Goal: Task Accomplishment & Management: Use online tool/utility

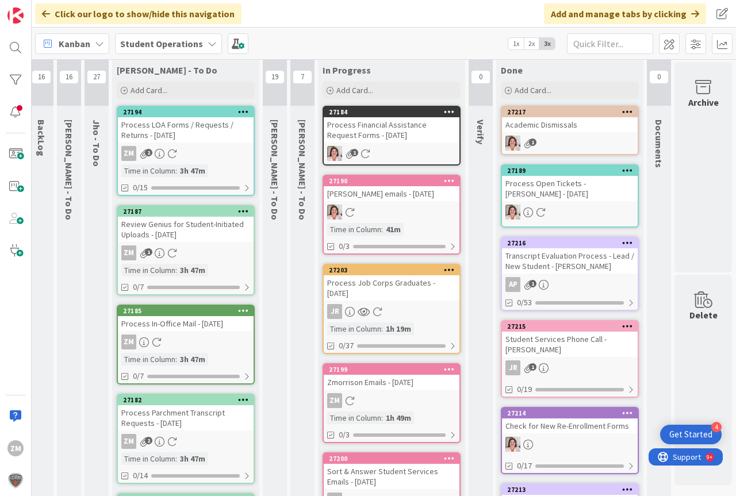
scroll to position [0, 43]
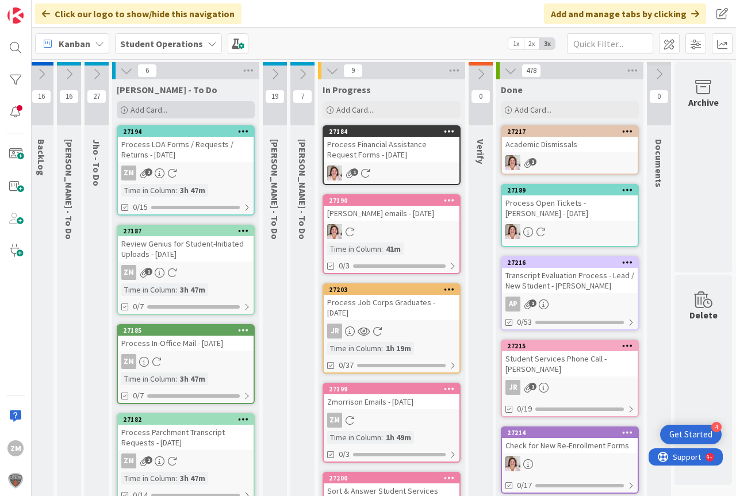
click at [137, 114] on span "Add Card..." at bounding box center [148, 110] width 37 height 10
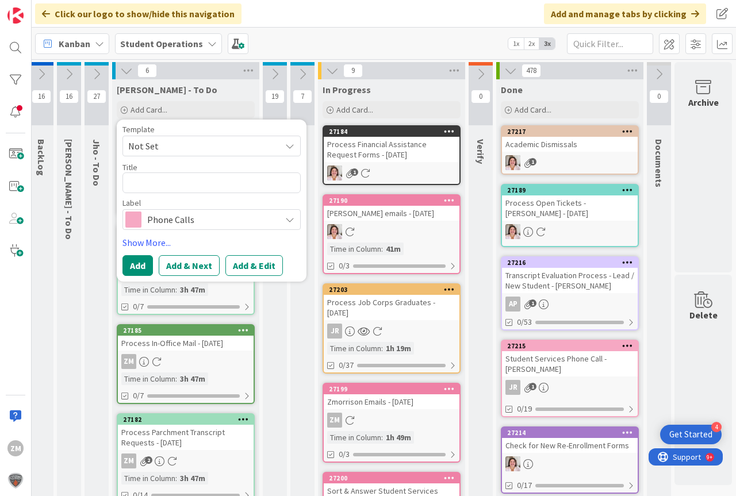
click at [285, 145] on icon at bounding box center [289, 145] width 9 height 9
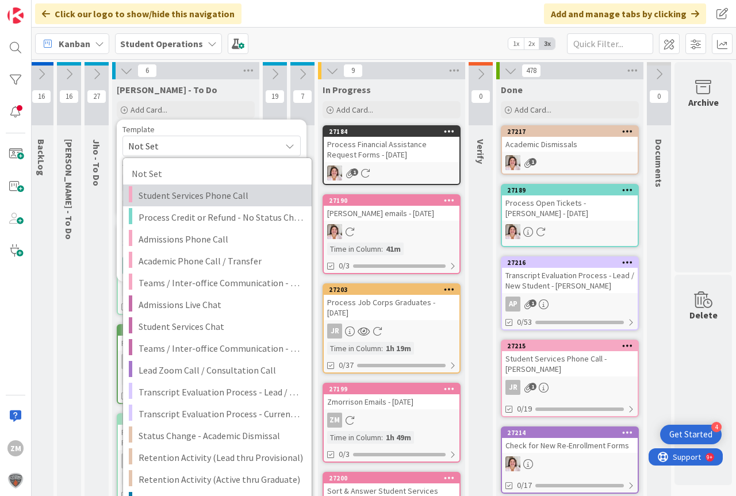
click at [181, 195] on span "Student Services Phone Call" at bounding box center [220, 195] width 164 height 15
type textarea "x"
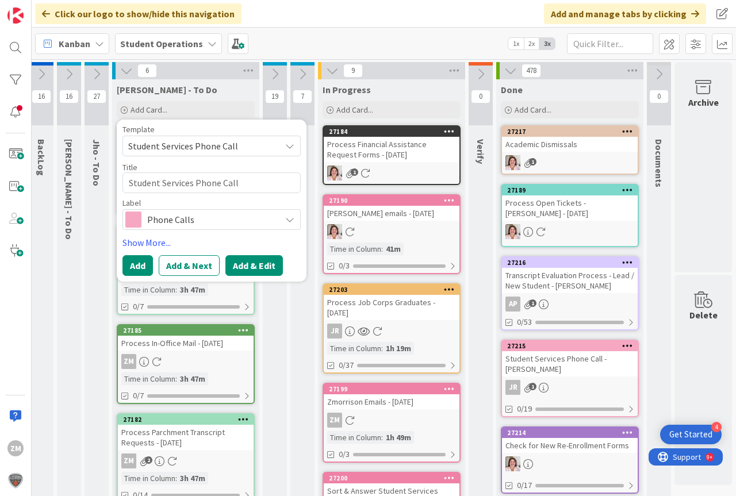
click at [249, 263] on button "Add & Edit" at bounding box center [253, 265] width 57 height 21
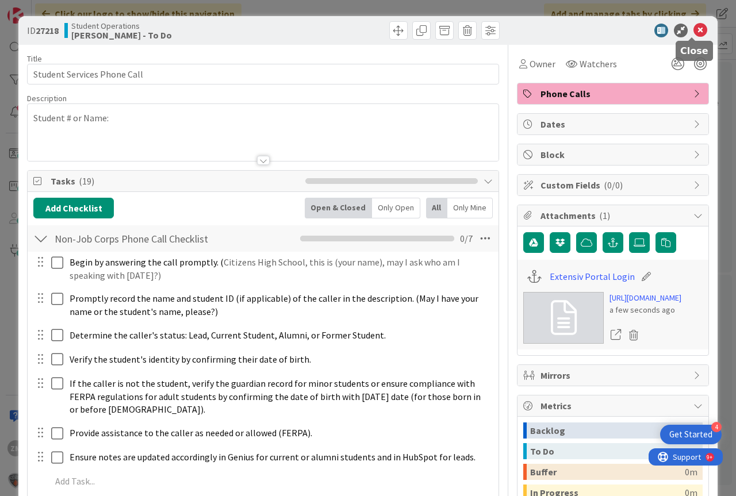
click at [693, 30] on icon at bounding box center [700, 31] width 14 height 14
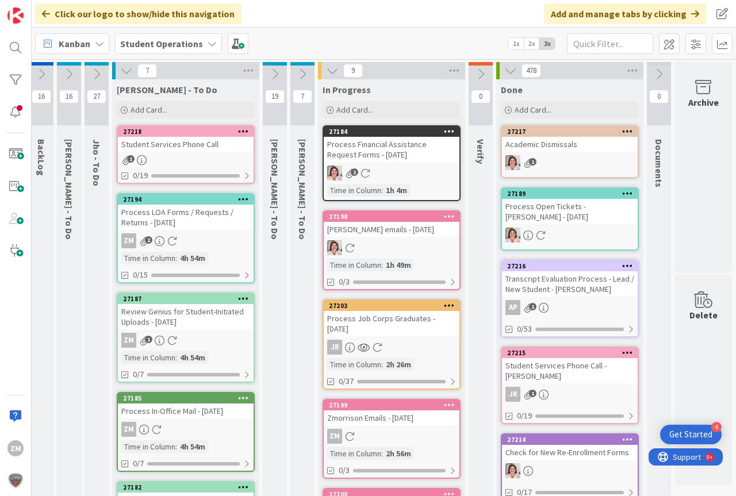
click at [233, 130] on div at bounding box center [243, 132] width 21 height 8
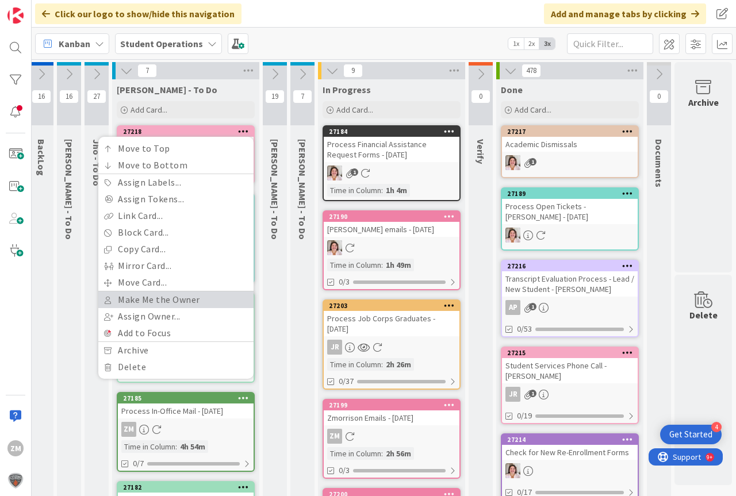
click at [152, 301] on link "Make Me the Owner" at bounding box center [175, 299] width 155 height 17
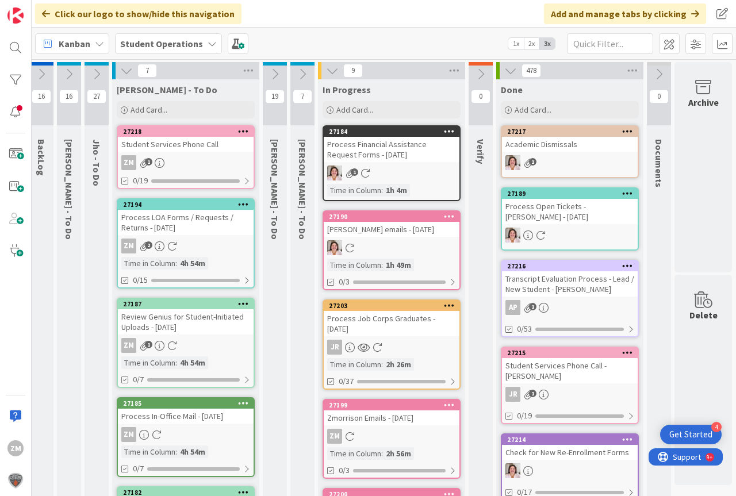
scroll to position [0, 31]
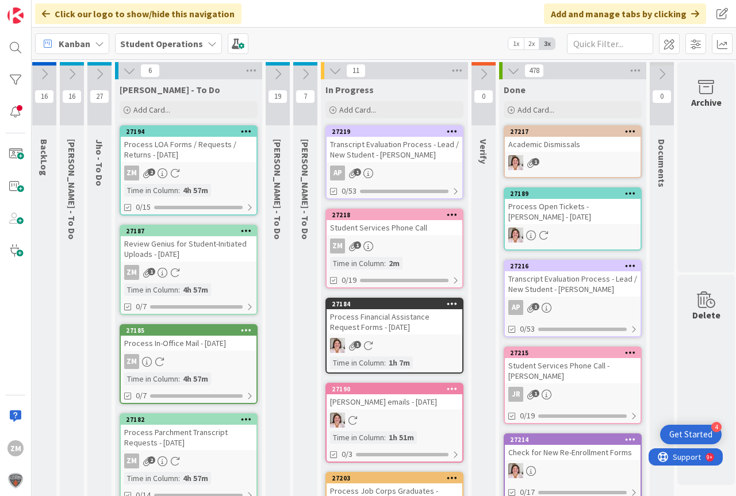
click at [447, 260] on div "Time in Column : 2m" at bounding box center [394, 263] width 129 height 13
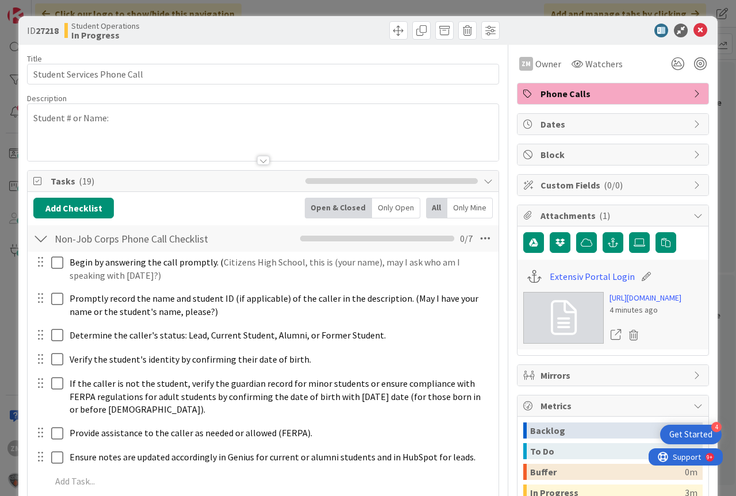
click at [141, 117] on p "Student # or Name:" at bounding box center [262, 117] width 459 height 13
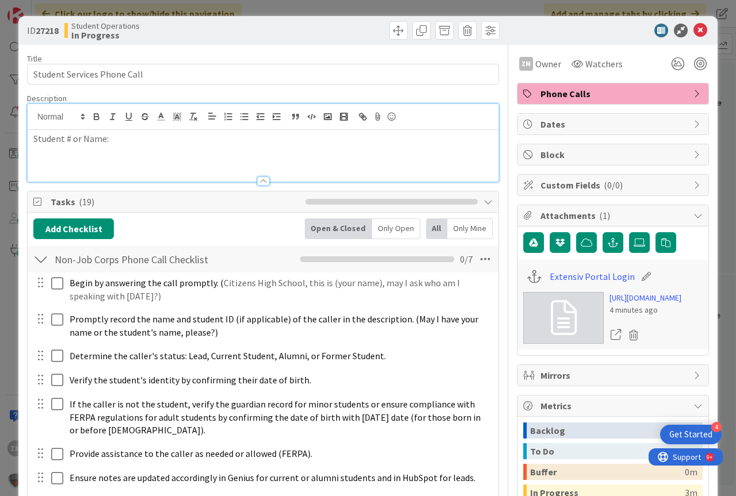
click at [128, 136] on p "Student # or Name:" at bounding box center [262, 138] width 459 height 13
click at [693, 28] on icon at bounding box center [700, 31] width 14 height 14
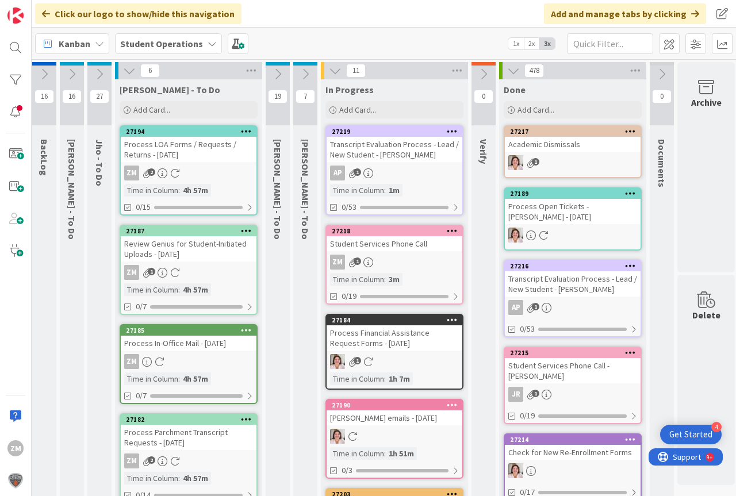
click at [353, 260] on span "1" at bounding box center [356, 260] width 7 height 7
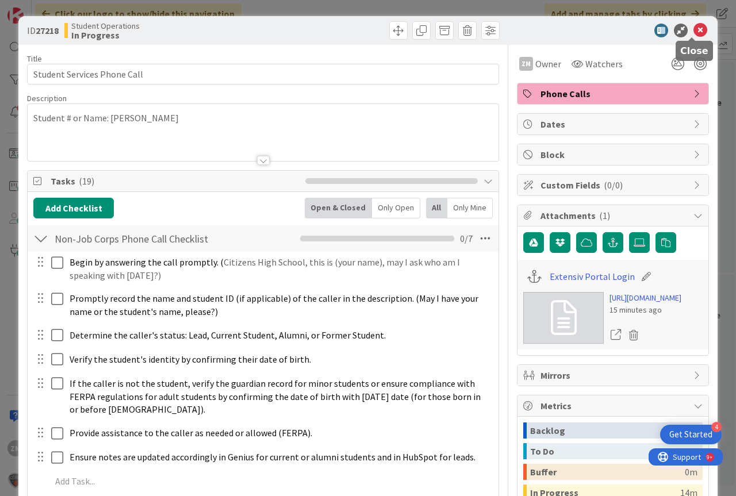
click at [694, 31] on icon at bounding box center [700, 31] width 14 height 14
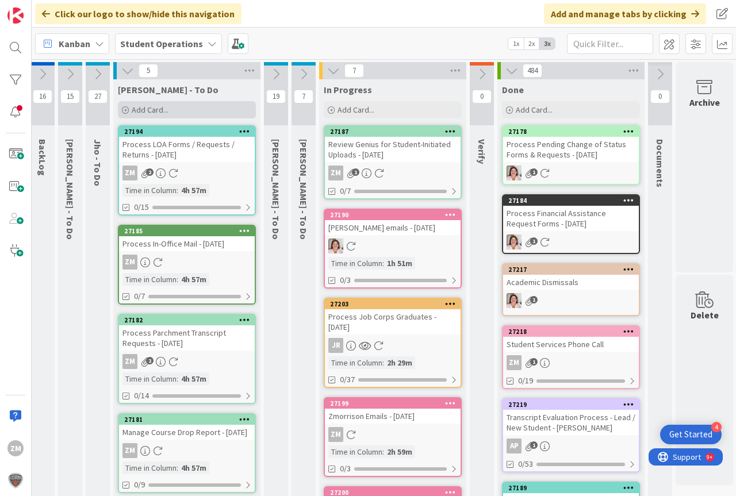
drag, startPoint x: 147, startPoint y: 110, endPoint x: 157, endPoint y: 116, distance: 11.8
click at [147, 111] on span "Add Card..." at bounding box center [150, 110] width 37 height 10
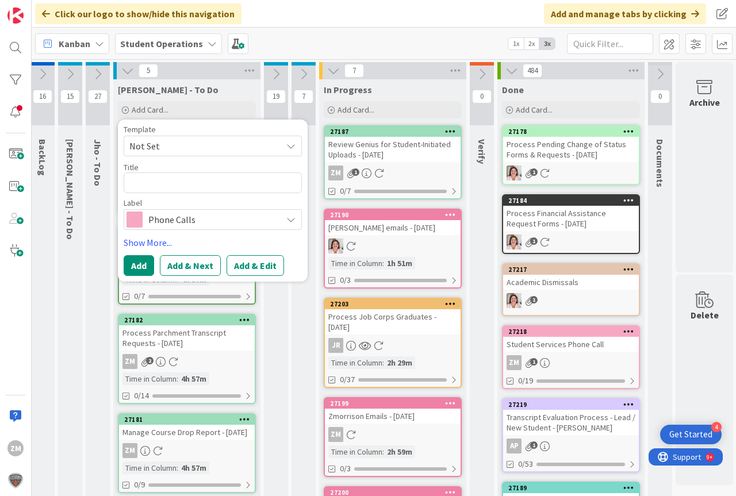
click at [293, 148] on icon at bounding box center [290, 145] width 9 height 9
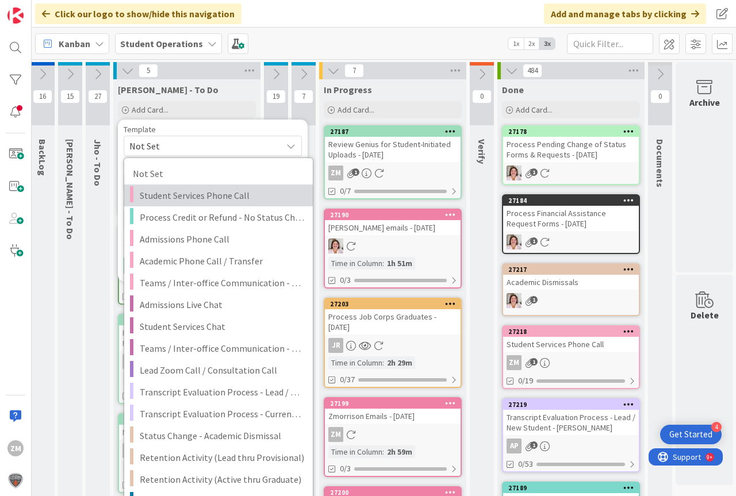
click at [208, 198] on span "Student Services Phone Call" at bounding box center [222, 195] width 164 height 15
type textarea "x"
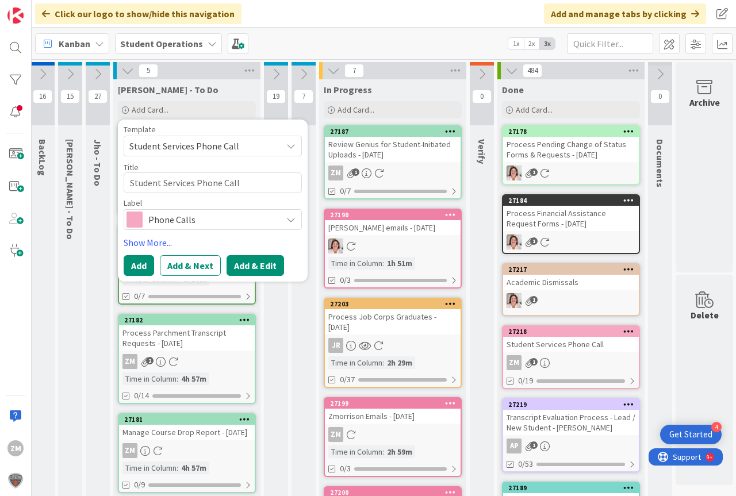
click at [257, 268] on button "Add & Edit" at bounding box center [254, 265] width 57 height 21
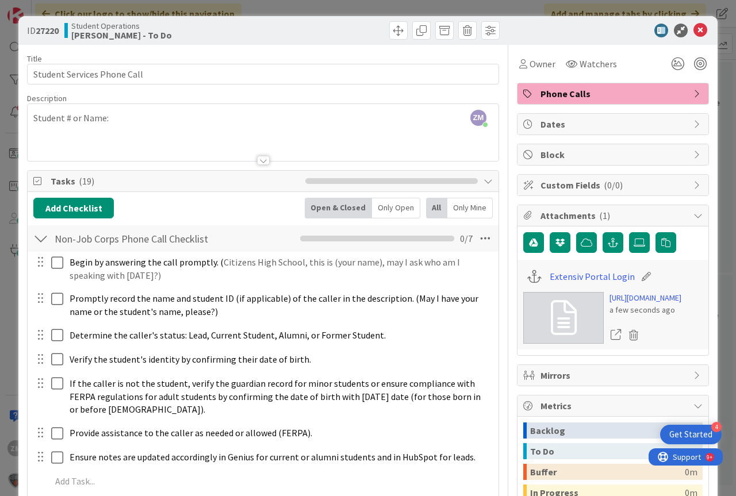
click at [121, 123] on div "ZM [PERSON_NAME] just joined Student # or Name:" at bounding box center [263, 132] width 471 height 57
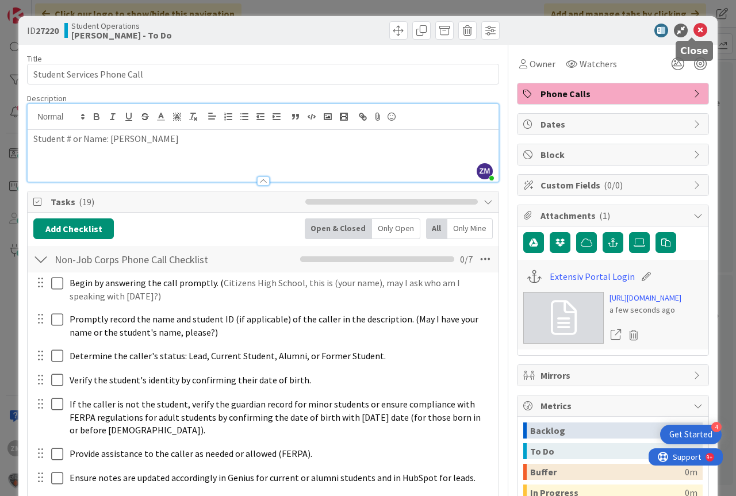
click at [693, 29] on icon at bounding box center [700, 31] width 14 height 14
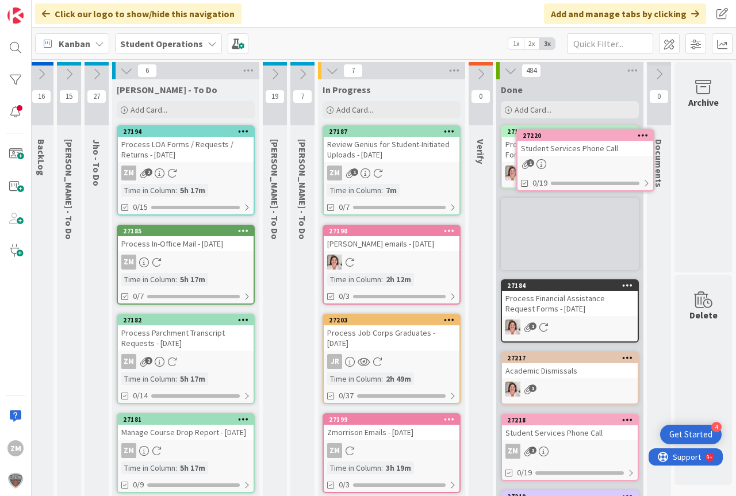
scroll to position [0, 43]
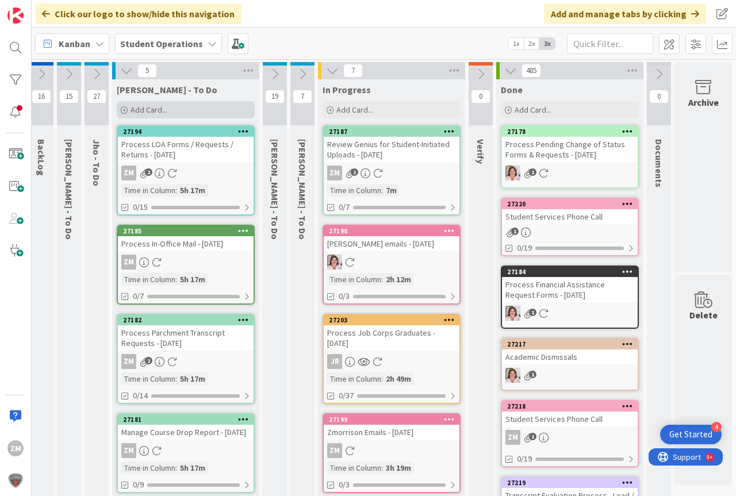
click at [137, 111] on span "Add Card..." at bounding box center [148, 110] width 37 height 10
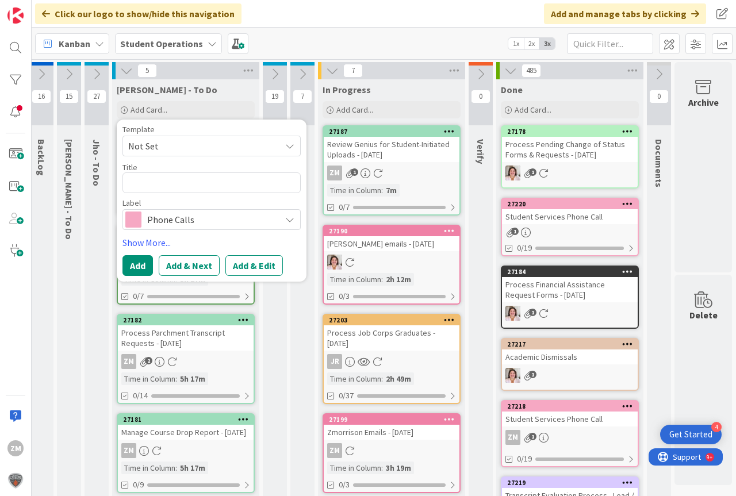
click at [285, 149] on icon at bounding box center [289, 145] width 9 height 9
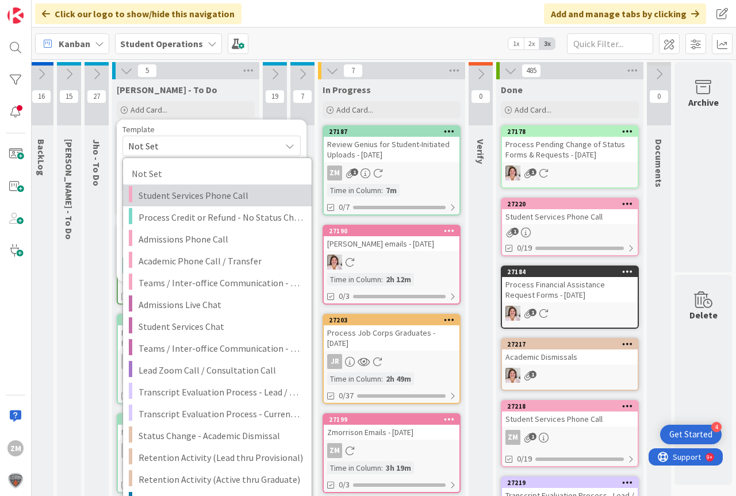
click at [180, 193] on span "Student Services Phone Call" at bounding box center [220, 195] width 164 height 15
type textarea "x"
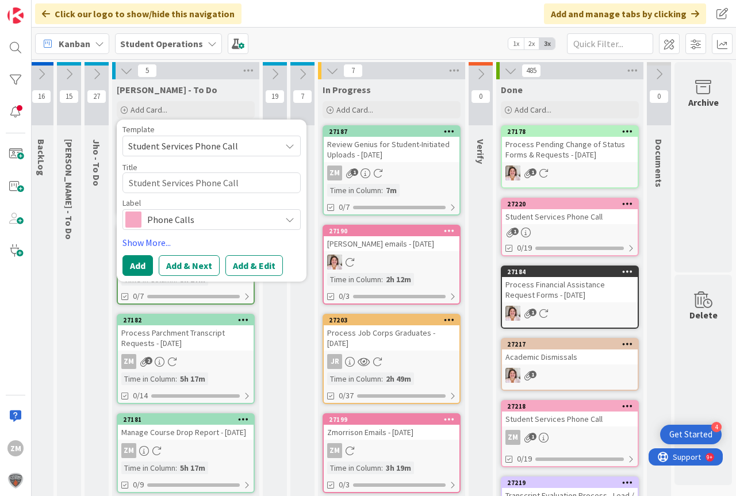
click at [243, 263] on button "Add & Edit" at bounding box center [253, 265] width 57 height 21
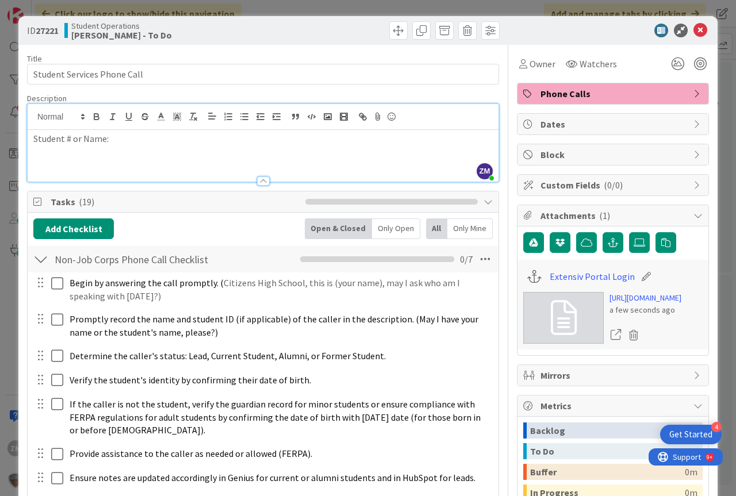
click at [134, 124] on div "ZM [PERSON_NAME] just joined Student # or Name:" at bounding box center [263, 143] width 471 height 78
drag, startPoint x: 691, startPoint y: 27, endPoint x: 677, endPoint y: 33, distance: 15.2
click at [693, 26] on icon at bounding box center [700, 31] width 14 height 14
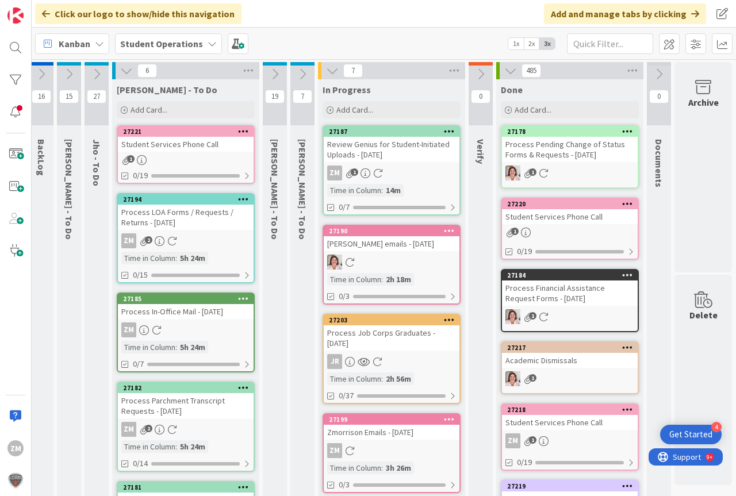
click at [238, 131] on icon at bounding box center [243, 131] width 11 height 8
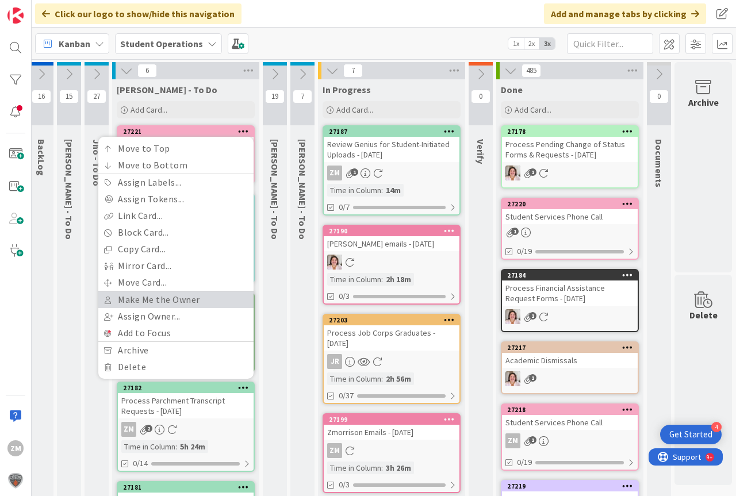
drag, startPoint x: 159, startPoint y: 301, endPoint x: 186, endPoint y: 283, distance: 32.0
click at [160, 300] on link "Make Me the Owner" at bounding box center [175, 299] width 155 height 17
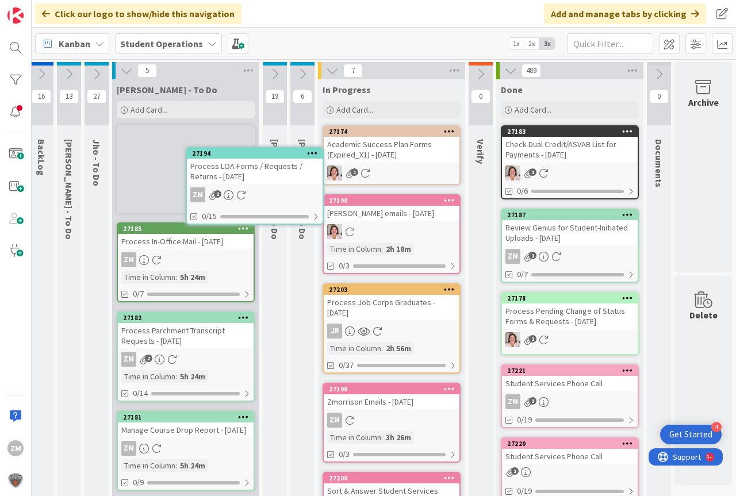
scroll to position [0, 22]
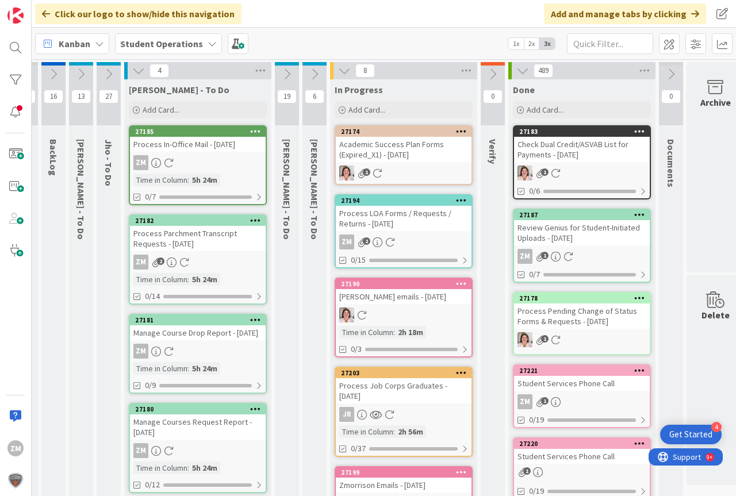
click at [411, 221] on div "Process LOA Forms / Requests / Returns - [DATE]" at bounding box center [404, 218] width 136 height 25
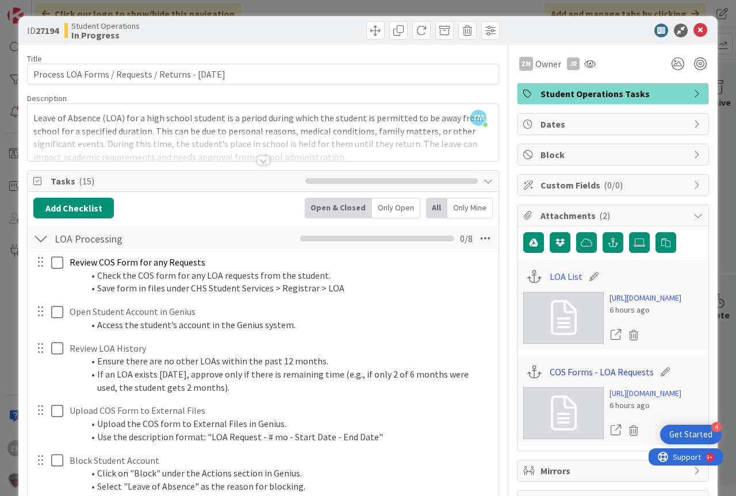
click at [598, 379] on link "COS Forms - LOA Requests" at bounding box center [601, 372] width 104 height 14
click at [549, 272] on link "LOA List" at bounding box center [565, 277] width 33 height 14
click at [693, 33] on icon at bounding box center [700, 31] width 14 height 14
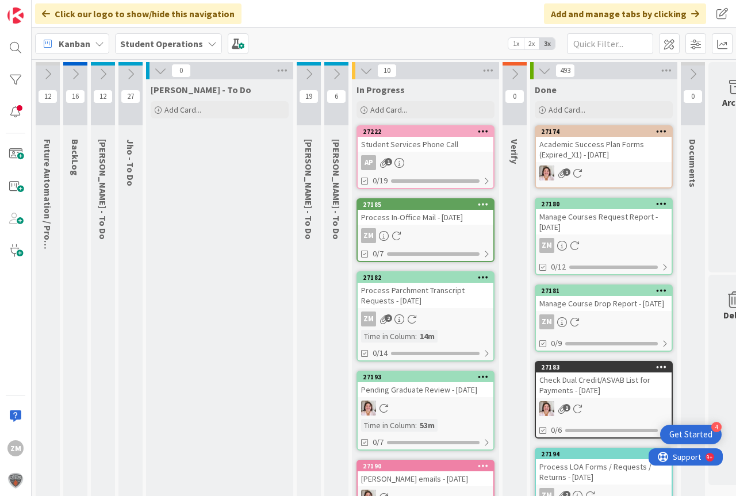
click at [132, 74] on icon at bounding box center [130, 74] width 13 height 13
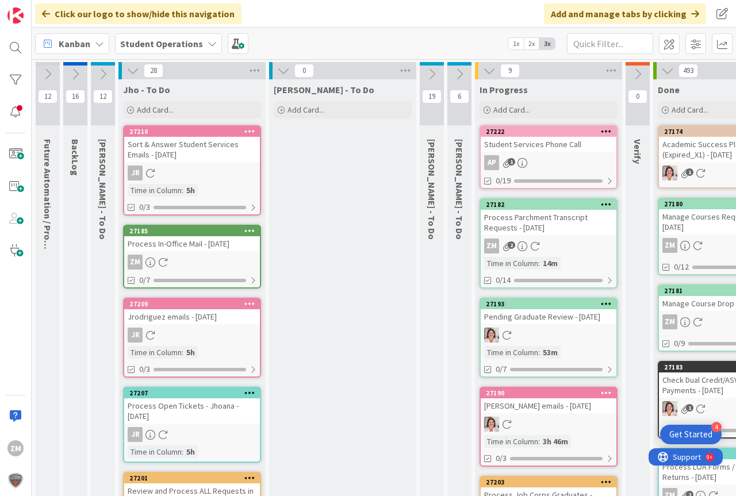
click at [134, 71] on icon at bounding box center [132, 70] width 13 height 13
